Goal: Browse casually: Explore the website without a specific task or goal

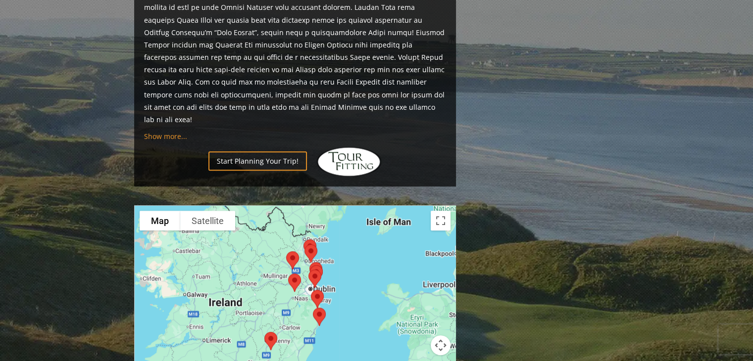
scroll to position [693, 0]
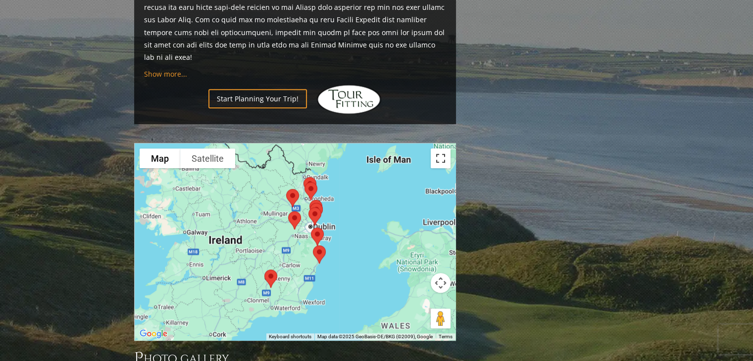
click at [440, 149] on button "Toggle fullscreen view" at bounding box center [441, 159] width 20 height 20
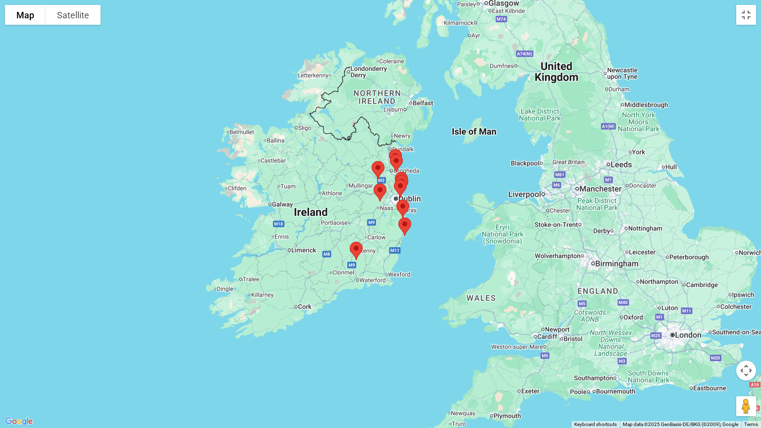
click at [402, 210] on img at bounding box center [402, 209] width 21 height 26
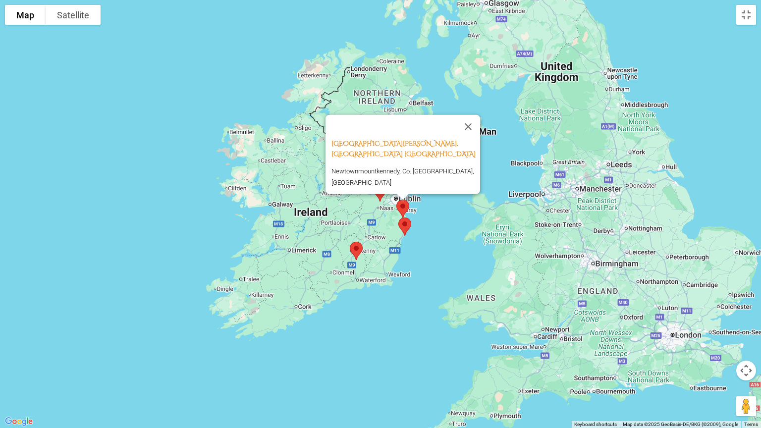
click at [402, 210] on img at bounding box center [402, 209] width 21 height 26
click at [402, 224] on img at bounding box center [404, 226] width 21 height 26
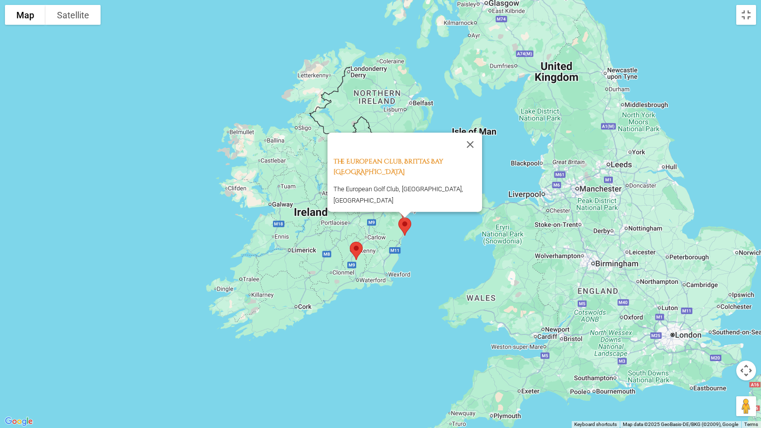
click at [423, 222] on div "The European Club, Brittas Bay Ireland The European Golf Club, [GEOGRAPHIC_DATA…" at bounding box center [380, 214] width 761 height 428
click at [470, 156] on button "Close" at bounding box center [470, 145] width 24 height 24
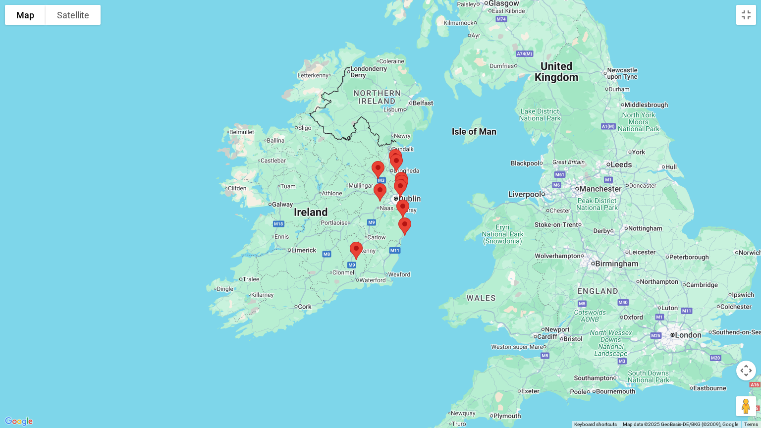
click at [402, 184] on img at bounding box center [400, 188] width 21 height 26
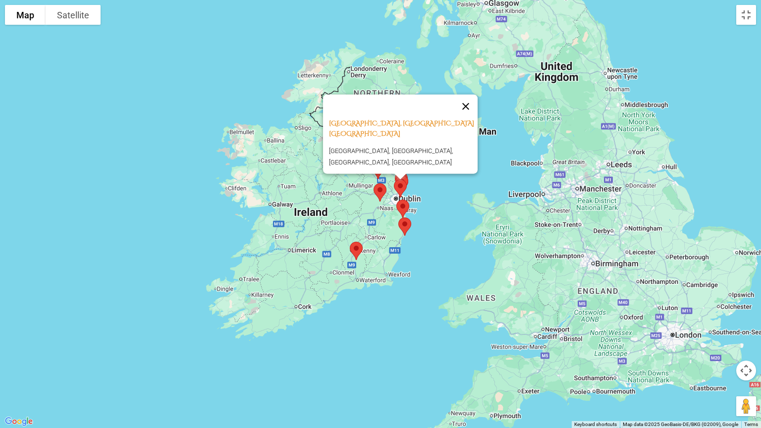
click at [467, 118] on button "Close" at bounding box center [466, 107] width 24 height 24
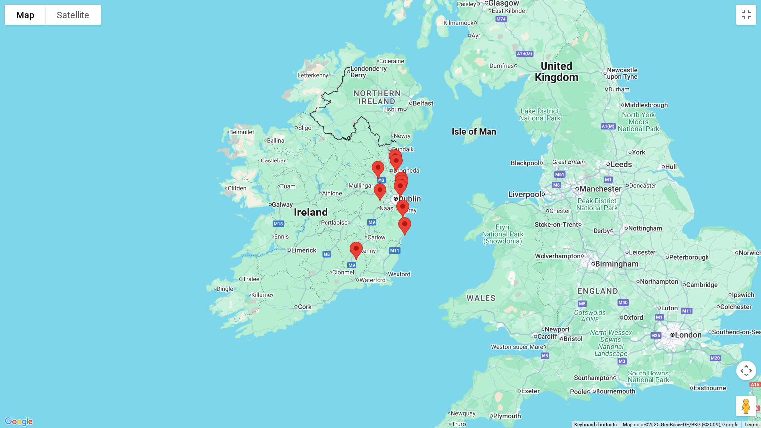
click at [404, 176] on img at bounding box center [400, 188] width 21 height 26
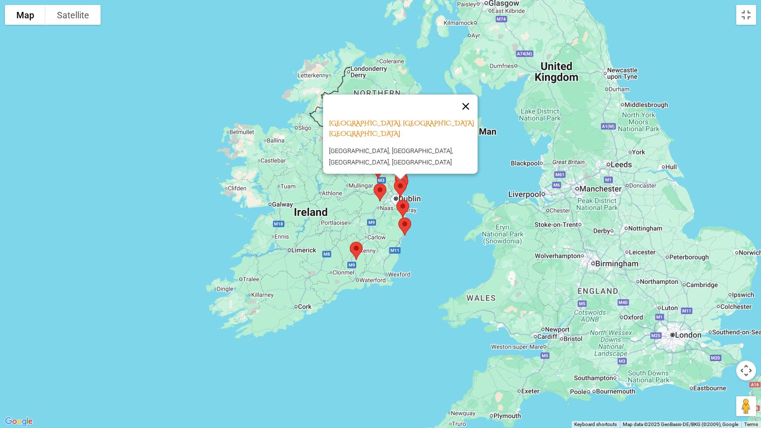
click at [469, 118] on button "Close" at bounding box center [466, 107] width 24 height 24
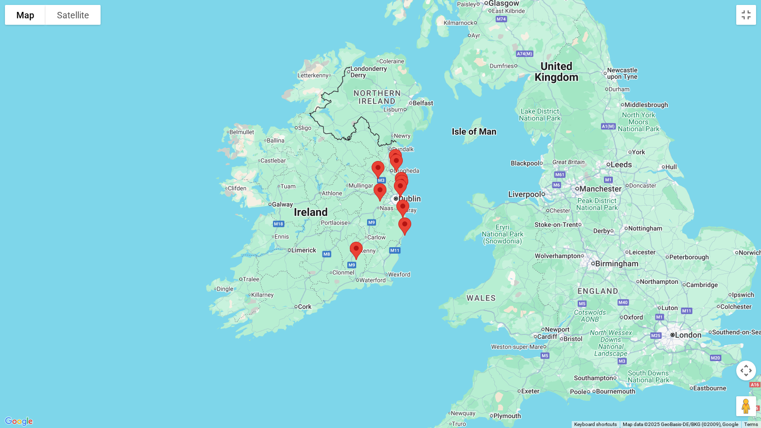
click at [380, 192] on img at bounding box center [379, 192] width 21 height 26
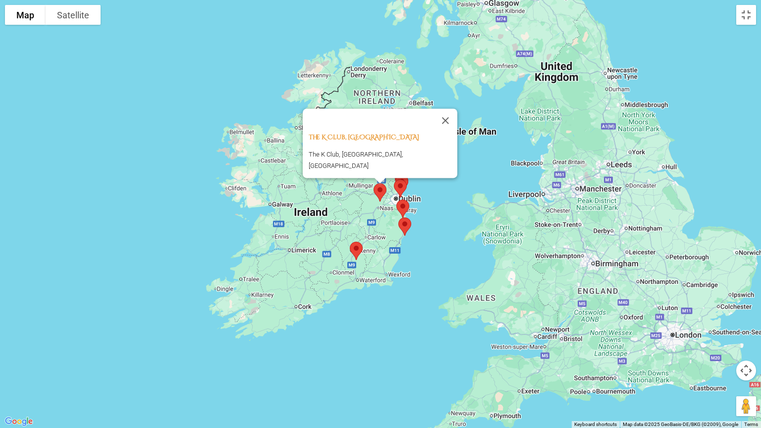
click at [405, 224] on img at bounding box center [404, 226] width 21 height 26
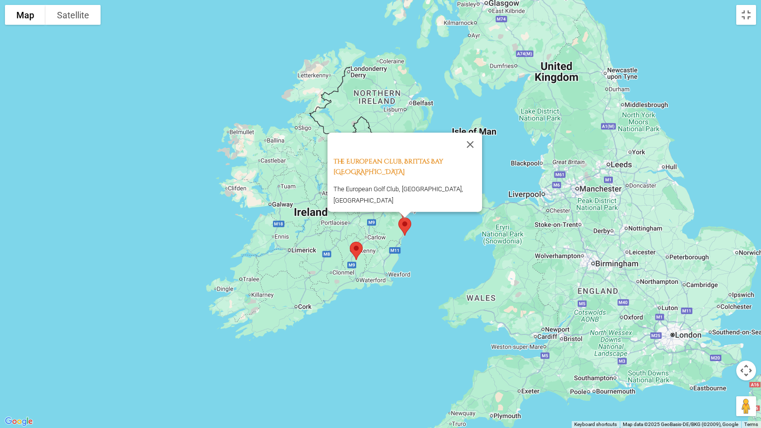
click at [465, 156] on button "Close" at bounding box center [470, 145] width 24 height 24
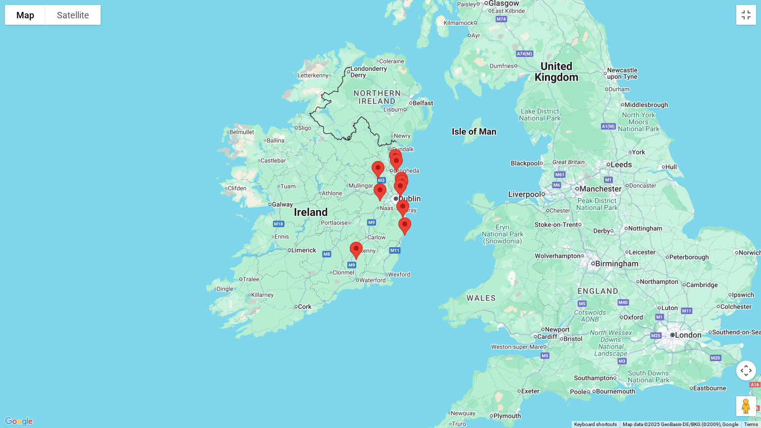
click at [406, 210] on img at bounding box center [402, 209] width 21 height 26
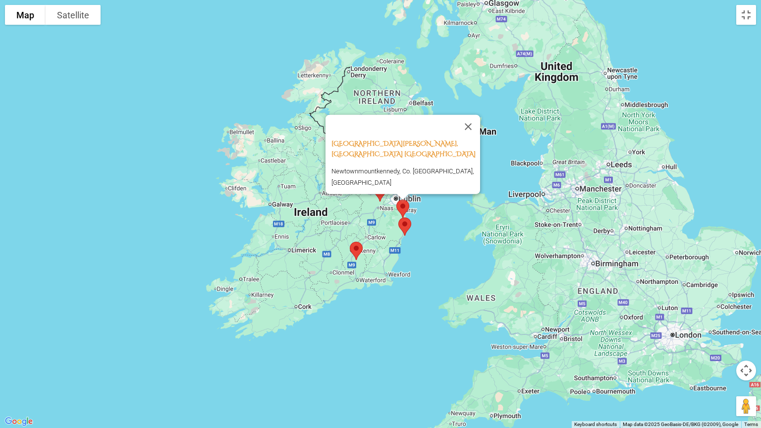
click at [434, 230] on div "[GEOGRAPHIC_DATA][PERSON_NAME], Wicklow [GEOGRAPHIC_DATA] [GEOGRAPHIC_DATA], Co…" at bounding box center [380, 214] width 761 height 428
click at [474, 131] on button "Close" at bounding box center [468, 127] width 24 height 24
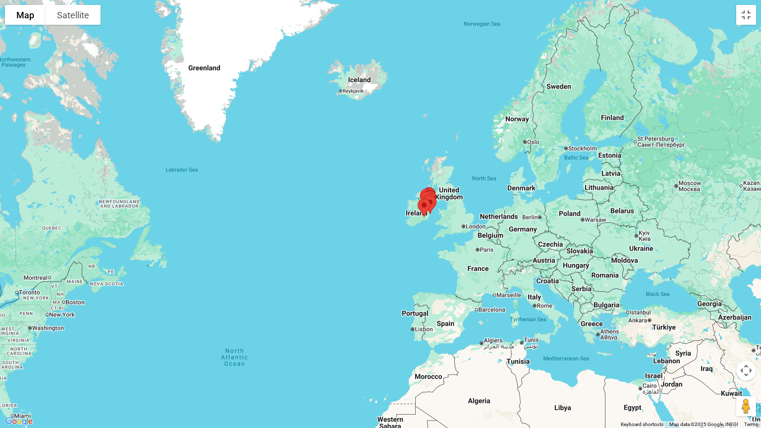
click at [227, 237] on div at bounding box center [380, 214] width 761 height 428
